Goal: Task Accomplishment & Management: Manage account settings

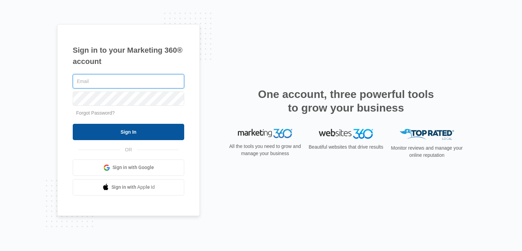
type input "[EMAIL_ADDRESS][DOMAIN_NAME]"
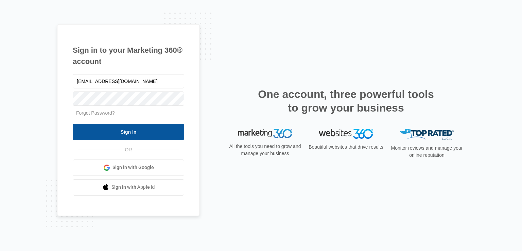
click at [102, 131] on input "Sign In" at bounding box center [128, 132] width 111 height 16
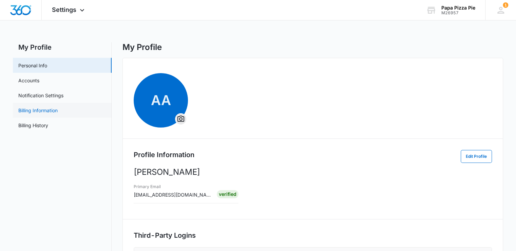
click at [34, 111] on link "Billing Information" at bounding box center [37, 110] width 39 height 7
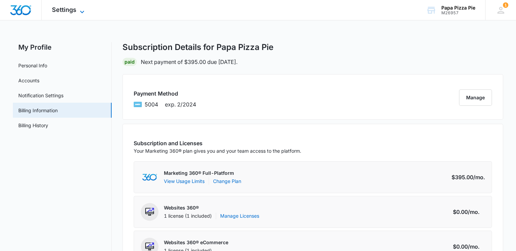
click at [66, 12] on span "Settings" at bounding box center [64, 9] width 24 height 7
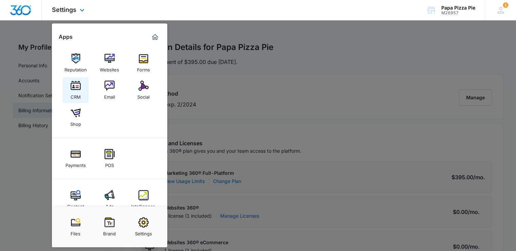
click at [76, 87] on img at bounding box center [76, 85] width 10 height 10
